Goal: Check status: Check status

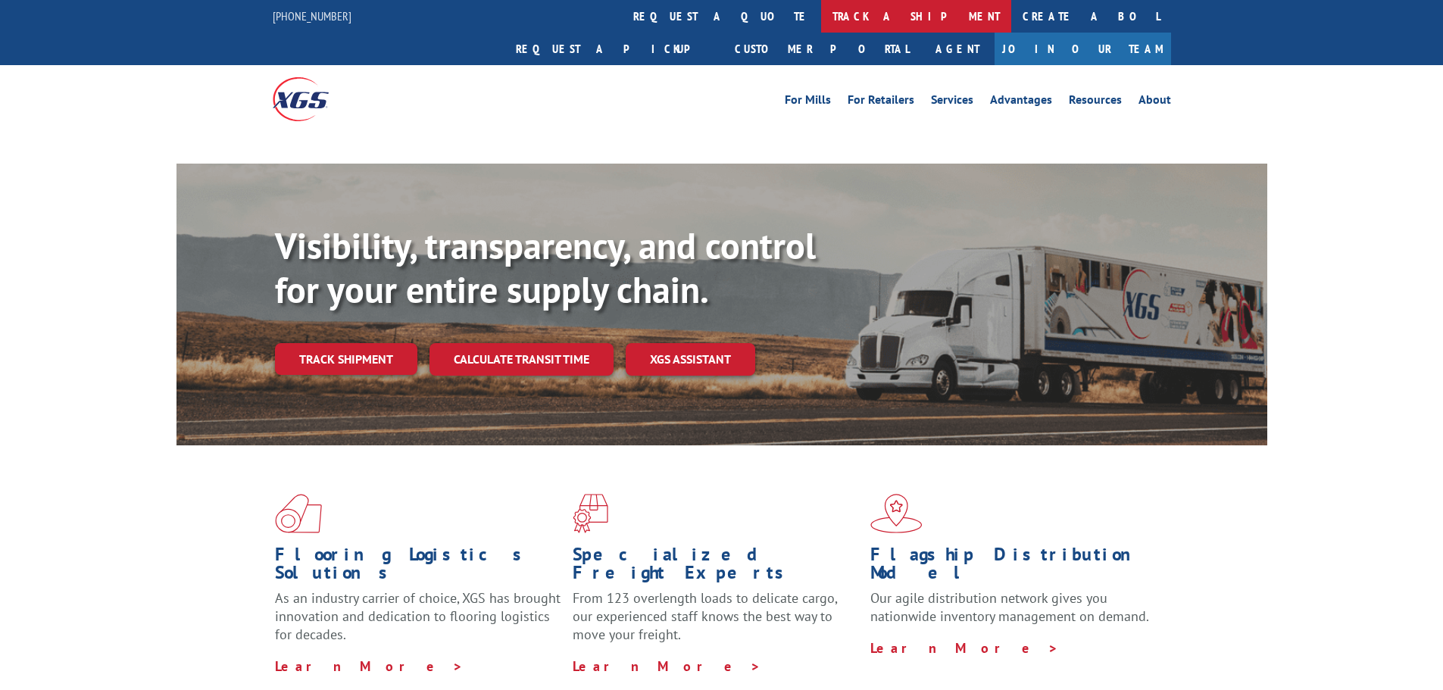
click at [821, 29] on link "track a shipment" at bounding box center [916, 16] width 190 height 33
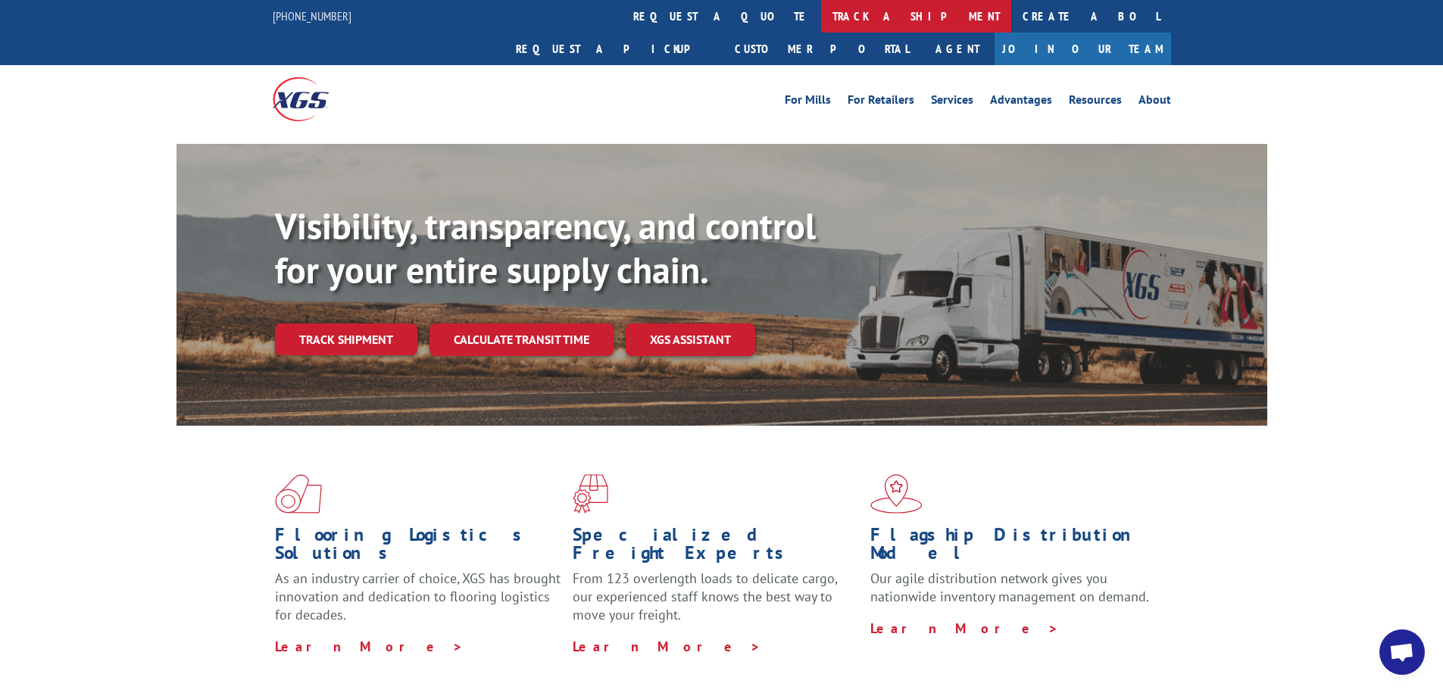
click at [821, 21] on link "track a shipment" at bounding box center [916, 16] width 190 height 33
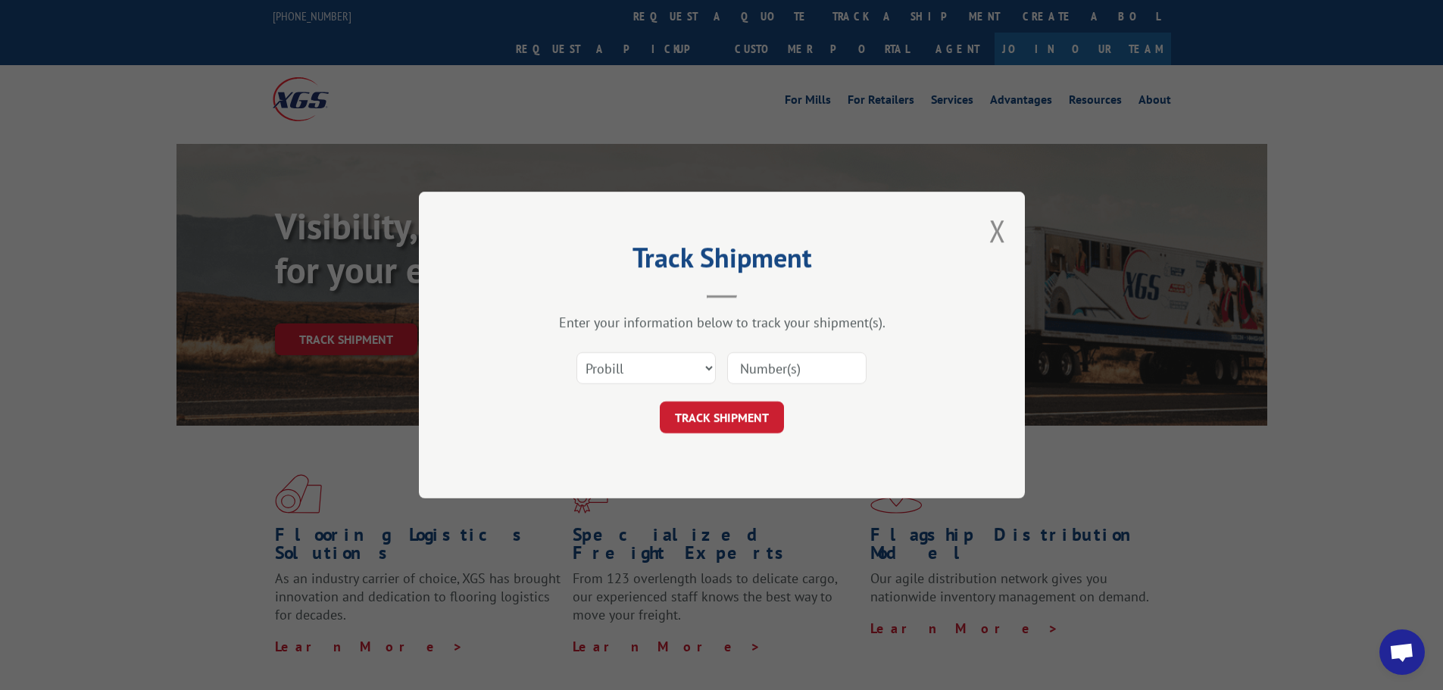
drag, startPoint x: 751, startPoint y: 339, endPoint x: 758, endPoint y: 354, distance: 16.6
click at [752, 341] on div "Enter your information below to track your shipment(s). Select category... Prob…" at bounding box center [721, 374] width 454 height 120
drag, startPoint x: 767, startPoint y: 377, endPoint x: 755, endPoint y: 379, distance: 12.2
click at [767, 376] on input at bounding box center [796, 368] width 139 height 32
paste input "16928382"
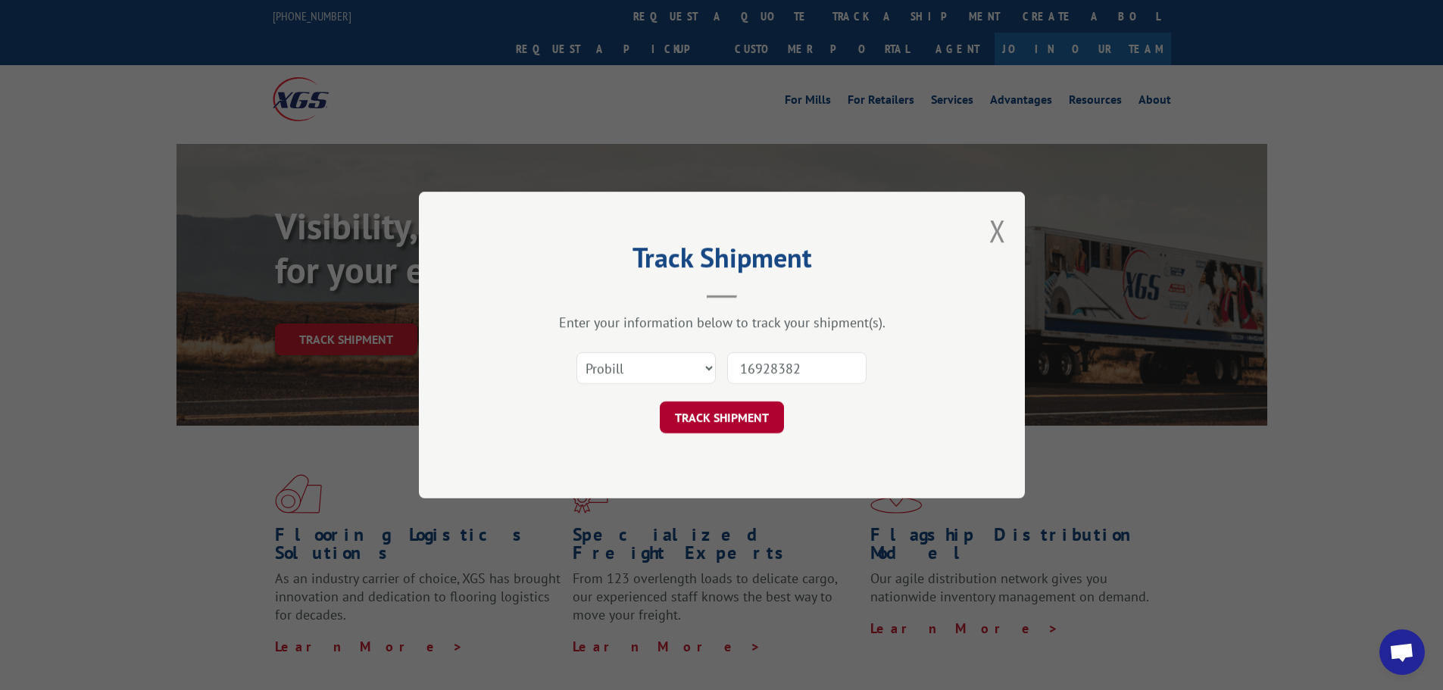
type input "16928382"
click at [716, 413] on button "TRACK SHIPMENT" at bounding box center [722, 417] width 124 height 32
